Goal: Task Accomplishment & Management: Complete application form

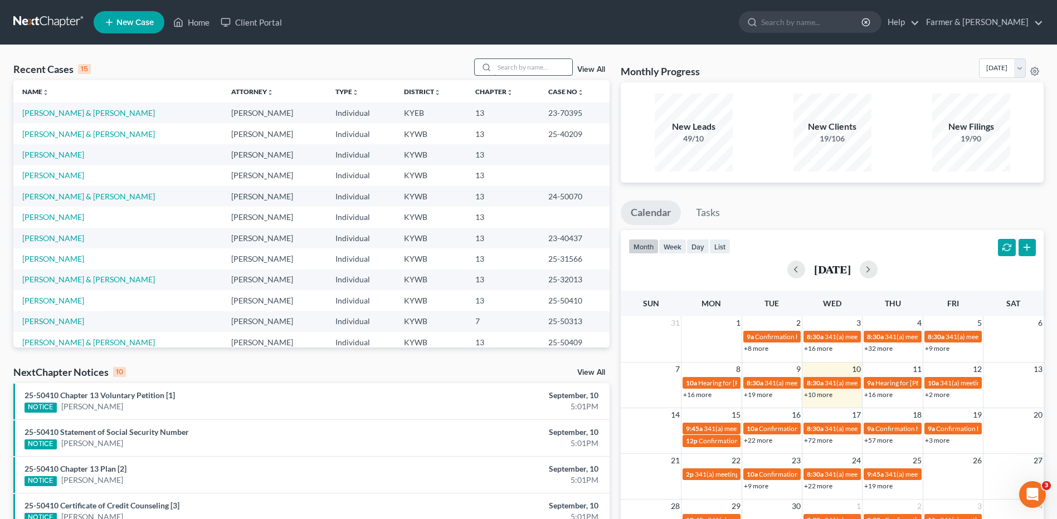
click at [541, 66] on input "search" at bounding box center [533, 67] width 78 height 16
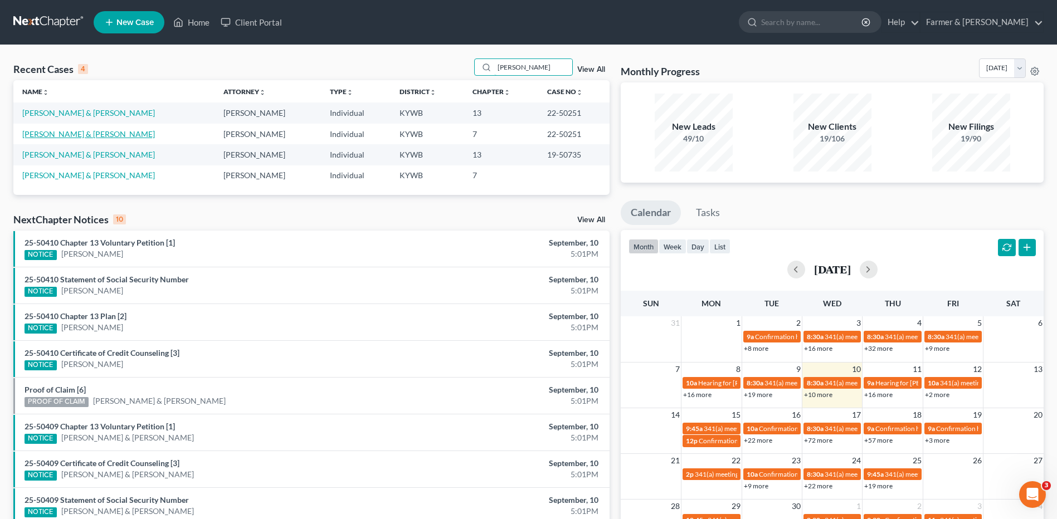
type input "[PERSON_NAME]"
click at [88, 130] on link "[PERSON_NAME] & [PERSON_NAME]" at bounding box center [88, 133] width 133 height 9
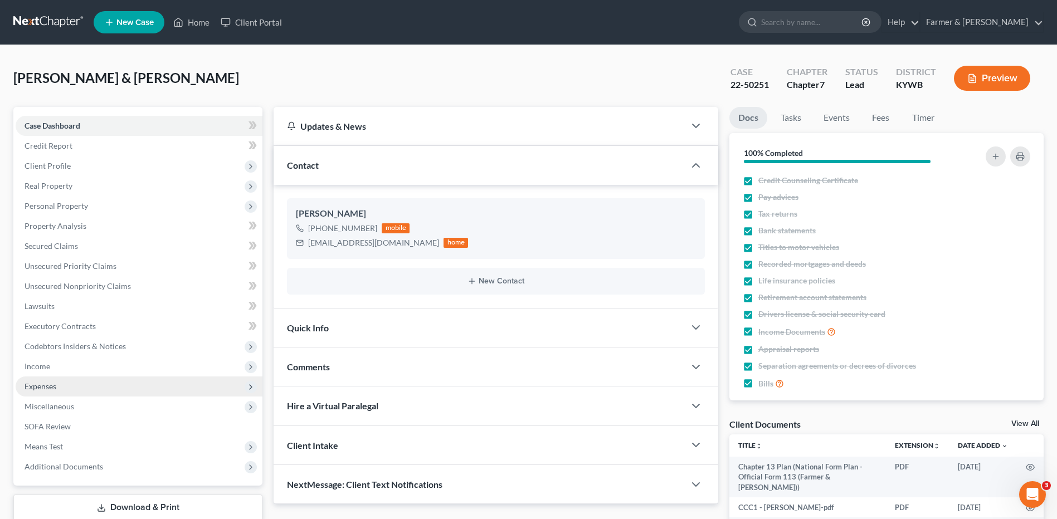
click at [91, 387] on span "Expenses" at bounding box center [139, 387] width 247 height 20
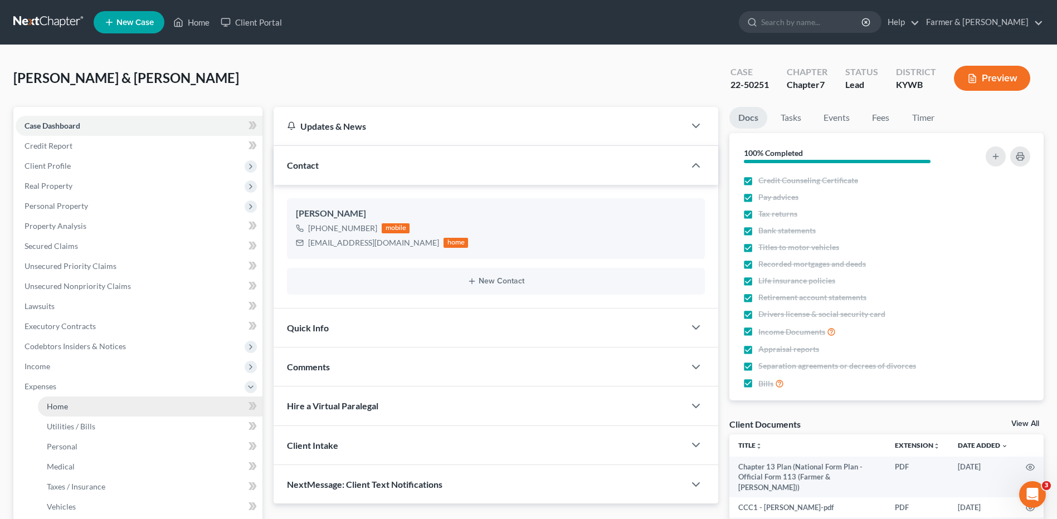
drag, startPoint x: 82, startPoint y: 413, endPoint x: 128, endPoint y: 400, distance: 47.5
click at [82, 413] on link "Home" at bounding box center [150, 407] width 225 height 20
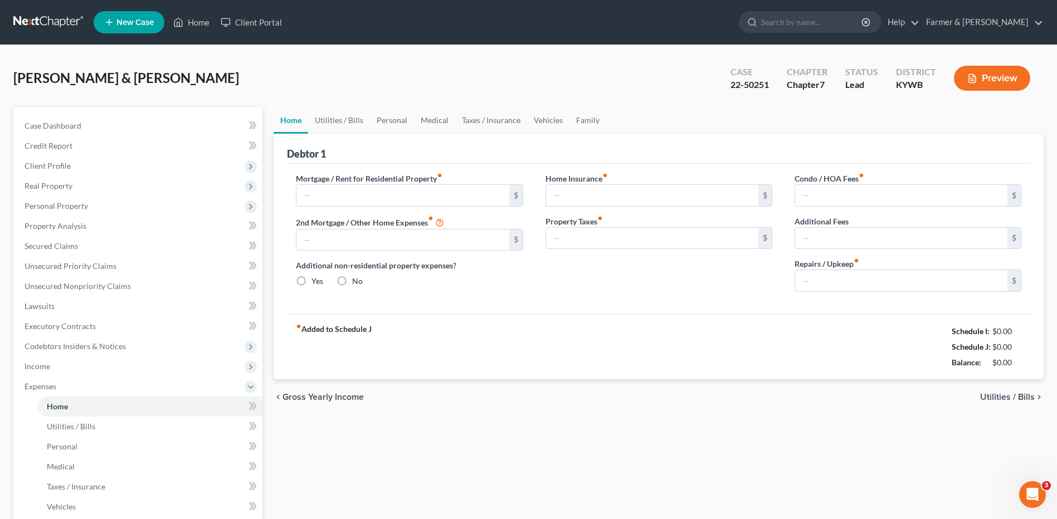
type input "596.00"
type input "0.00"
radio input "true"
type input "0.00"
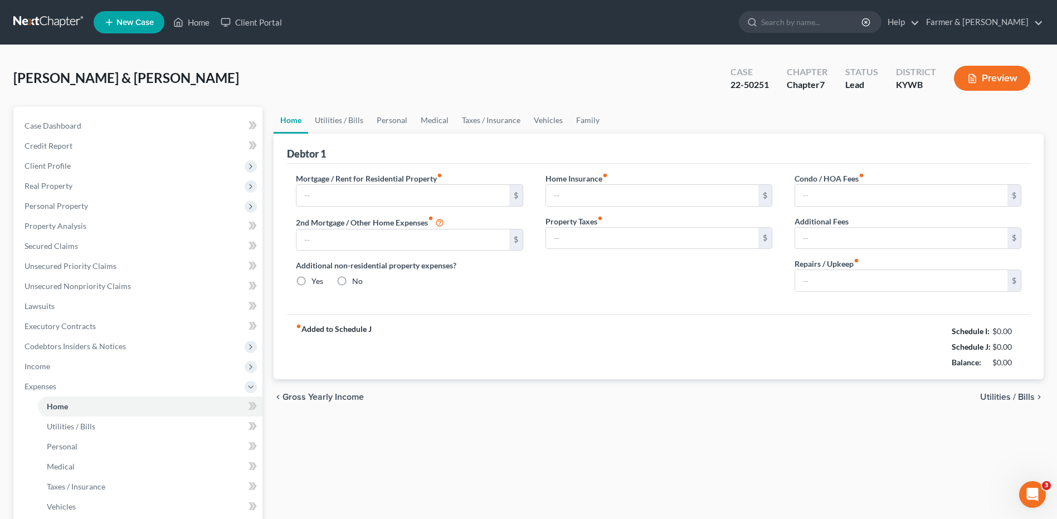
type input "0.00"
type input "50.00"
drag, startPoint x: 47, startPoint y: 248, endPoint x: 482, endPoint y: 323, distance: 441.7
click at [45, 250] on span "Secured Claims" at bounding box center [52, 245] width 54 height 9
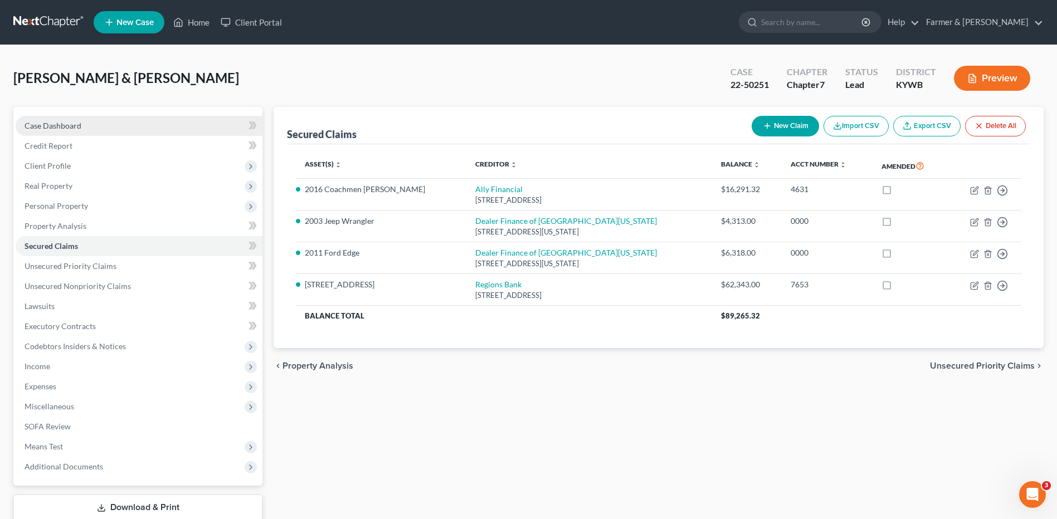
click at [69, 121] on span "Case Dashboard" at bounding box center [53, 125] width 57 height 9
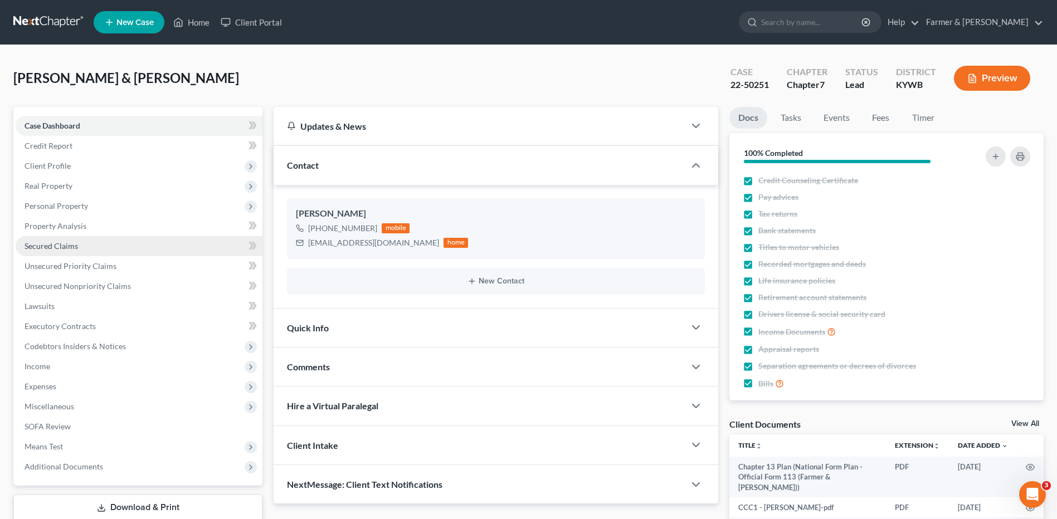
click at [57, 240] on link "Secured Claims" at bounding box center [139, 246] width 247 height 20
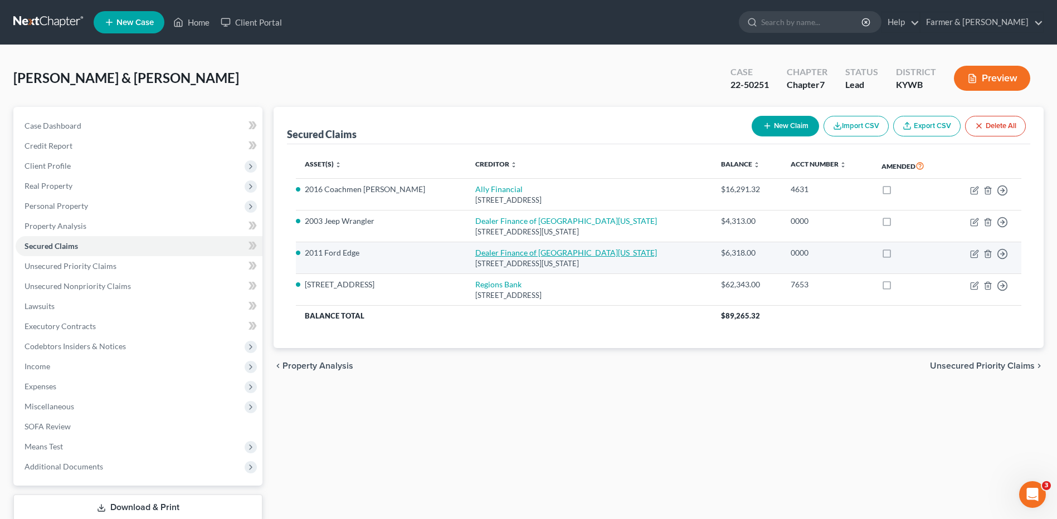
click at [507, 251] on link "Dealer Finance of [GEOGRAPHIC_DATA][US_STATE]" at bounding box center [566, 252] width 182 height 9
select select "18"
select select "2"
select select "0"
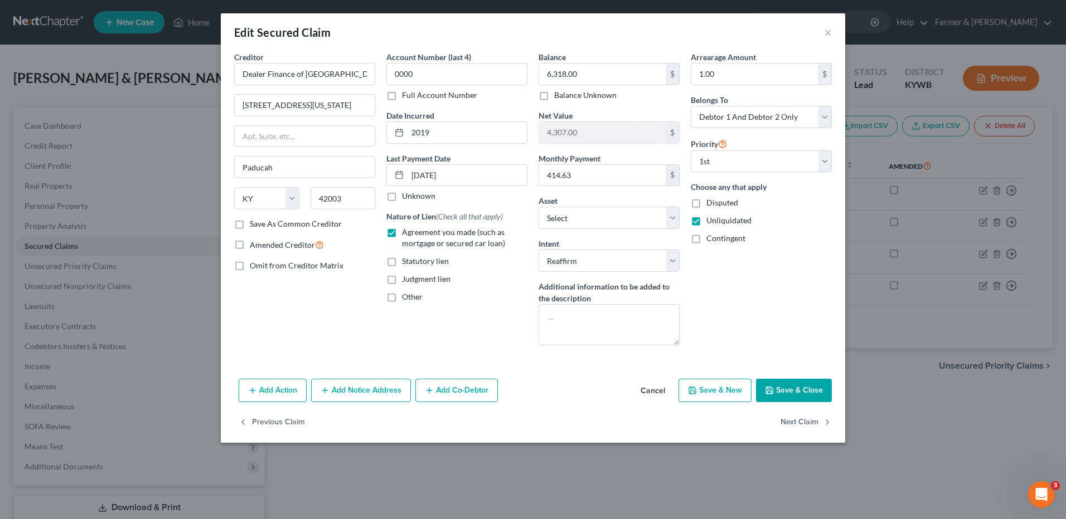
click at [659, 389] on button "Cancel" at bounding box center [653, 391] width 42 height 22
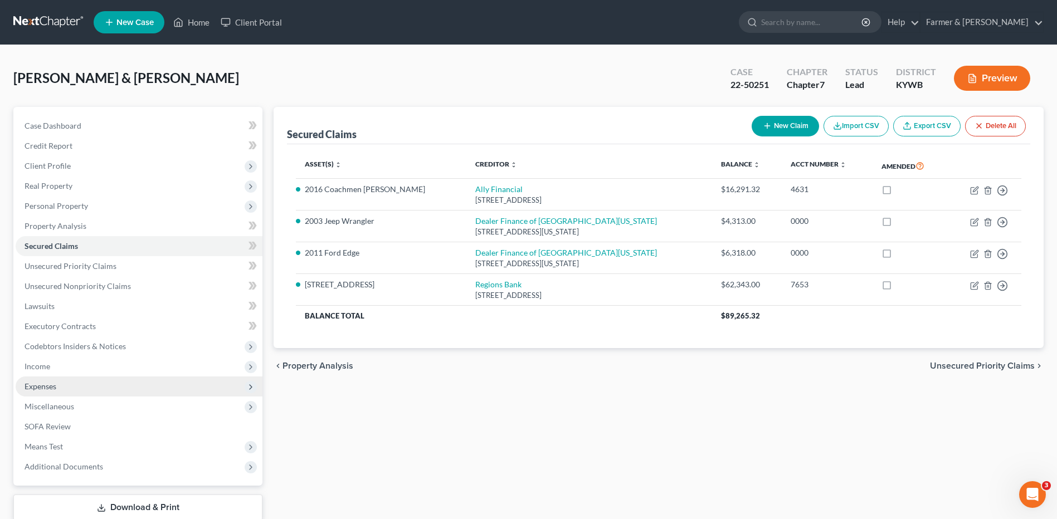
click at [90, 382] on span "Expenses" at bounding box center [139, 387] width 247 height 20
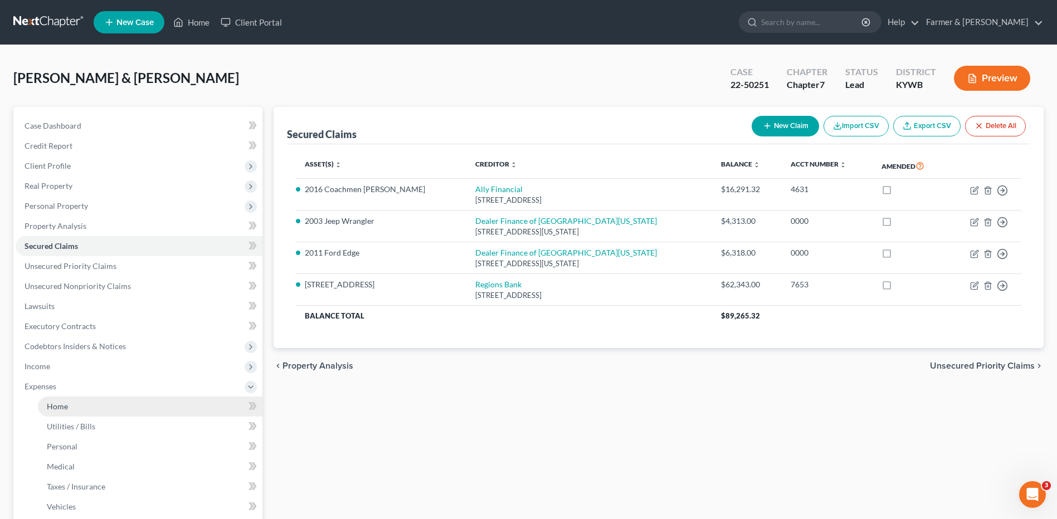
click at [92, 401] on link "Home" at bounding box center [150, 407] width 225 height 20
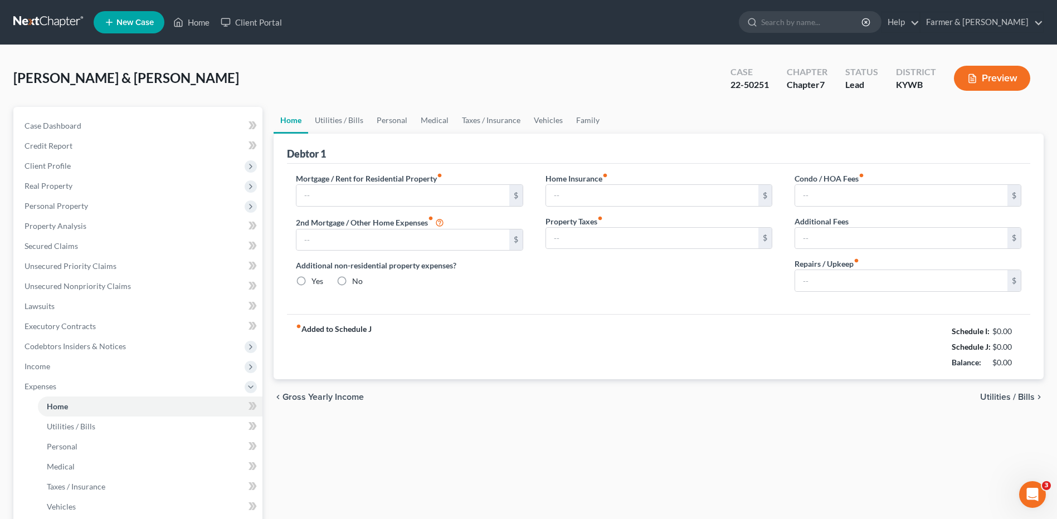
type input "596.00"
type input "0.00"
radio input "true"
type input "0.00"
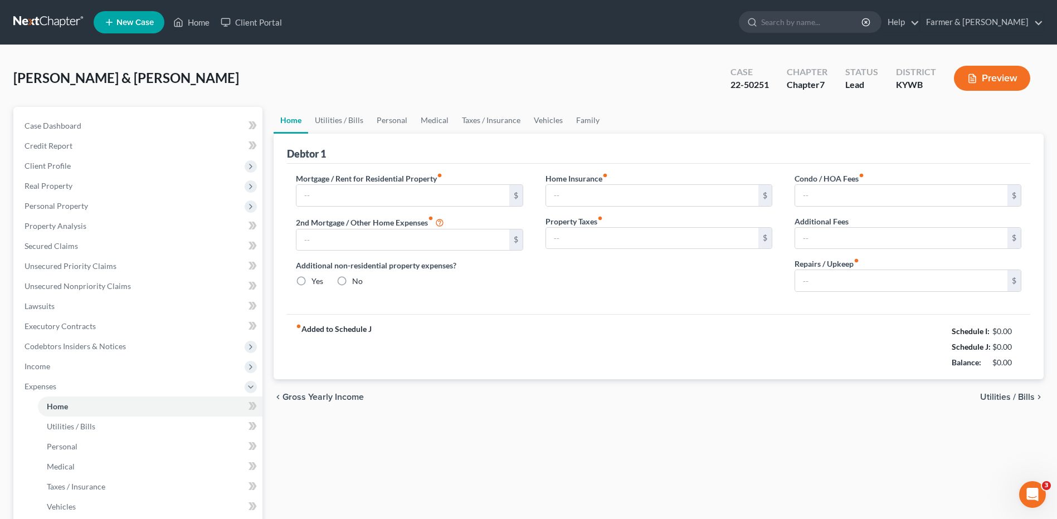
type input "0.00"
type input "50.00"
click at [55, 19] on link at bounding box center [48, 22] width 71 height 20
